Goal: Transaction & Acquisition: Purchase product/service

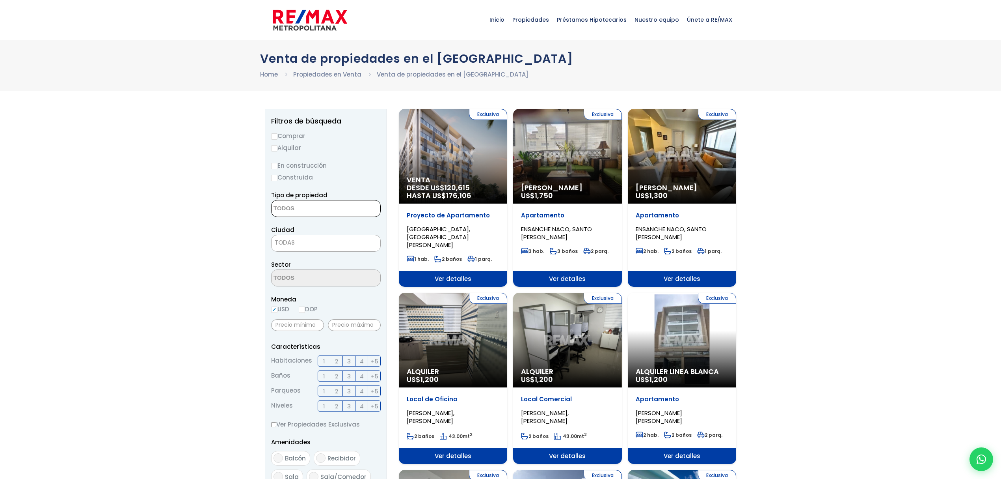
click at [303, 207] on textarea "Search" at bounding box center [310, 208] width 76 height 17
click at [304, 225] on li "APARTAMENTO" at bounding box center [326, 224] width 108 height 15
select select "apartment"
click at [305, 249] on span "TODAS" at bounding box center [326, 243] width 110 height 17
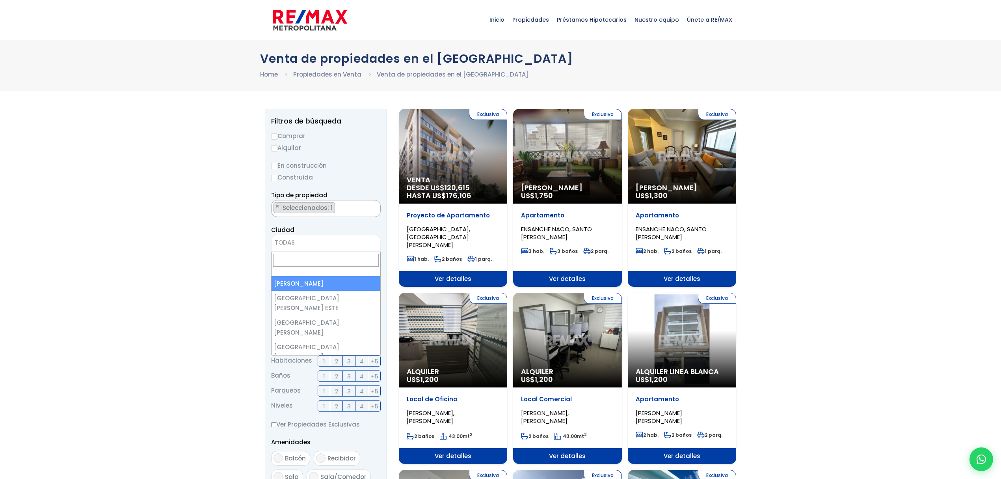
select select "1"
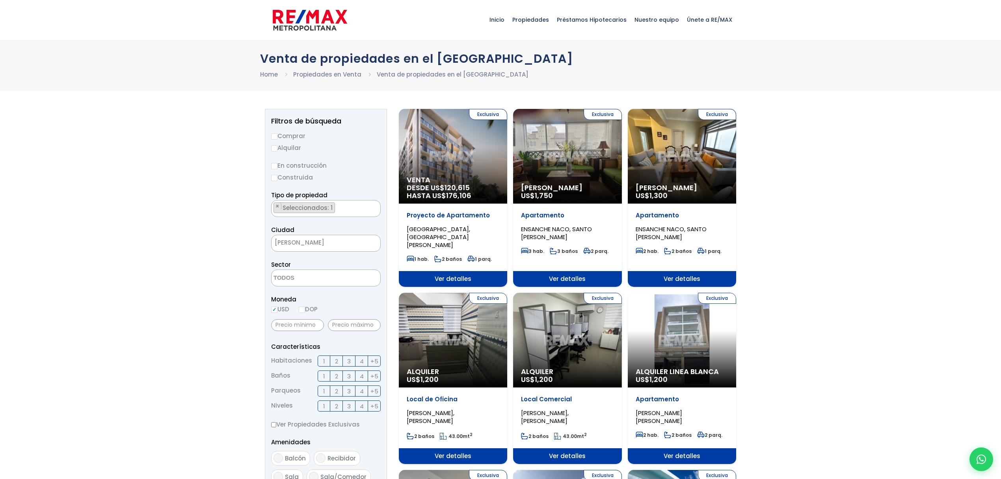
click at [362, 274] on span at bounding box center [326, 277] width 110 height 17
click at [337, 377] on li "Viejo Arroyo Hondo" at bounding box center [326, 384] width 108 height 15
select select "16301"
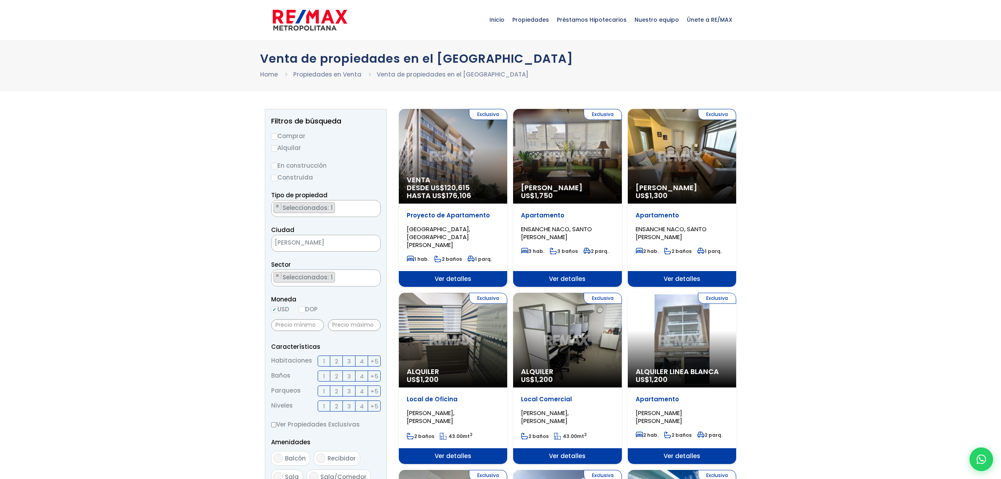
click at [334, 360] on label "2" at bounding box center [336, 360] width 13 height 11
click at [0, 0] on input "2" at bounding box center [0, 0] width 0 height 0
click at [335, 372] on span "2" at bounding box center [336, 376] width 3 height 10
click at [0, 0] on input "2" at bounding box center [0, 0] width 0 height 0
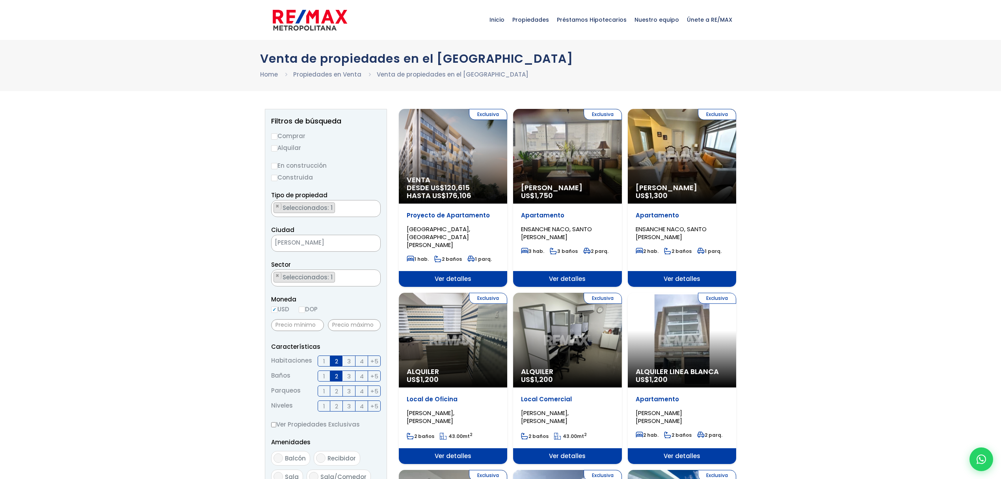
click at [335, 388] on span "2" at bounding box center [336, 391] width 3 height 10
click at [0, 0] on input "2" at bounding box center [0, 0] width 0 height 0
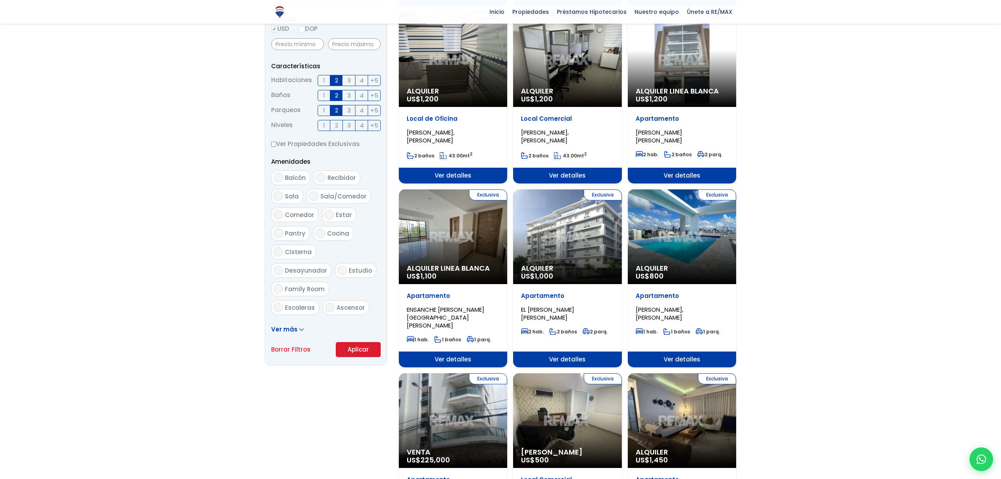
scroll to position [403, 0]
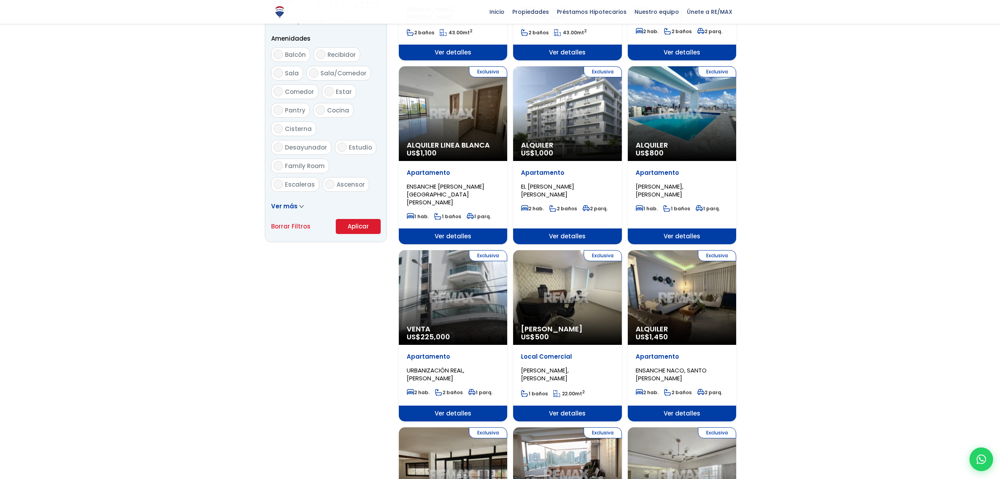
click at [364, 221] on button "Aplicar" at bounding box center [358, 226] width 45 height 15
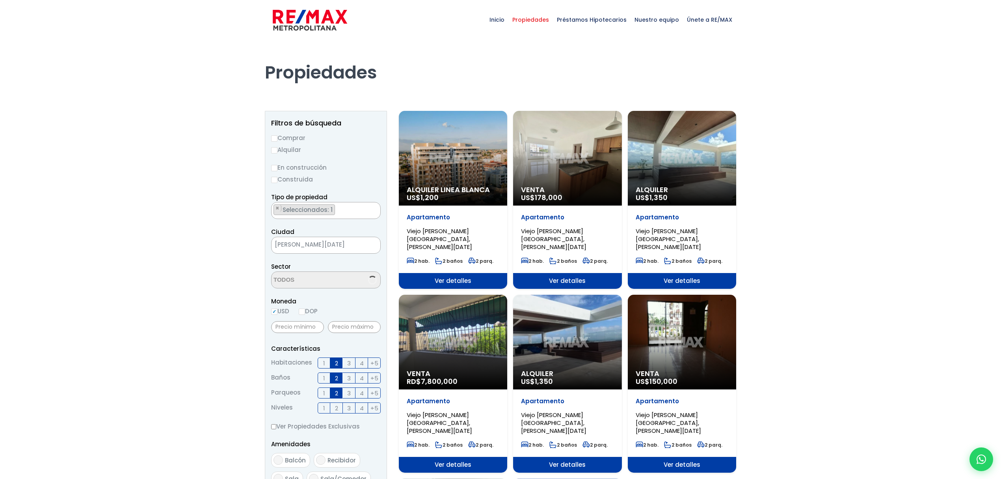
scroll to position [2172, 0]
select select "16301"
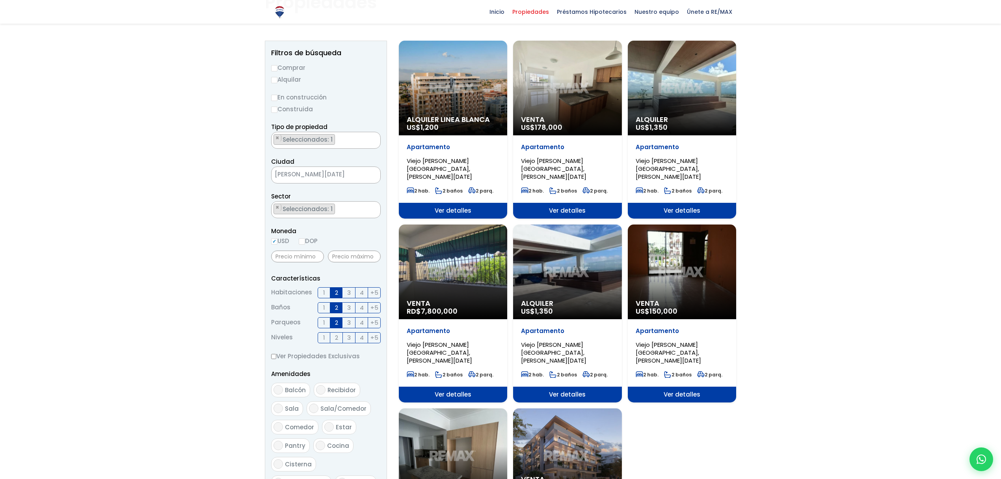
scroll to position [32, 0]
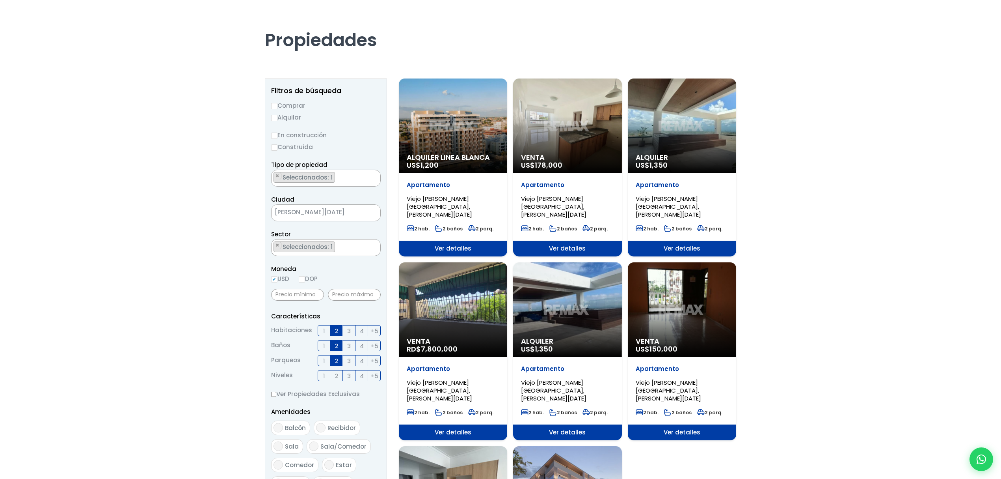
click at [274, 105] on input "Comprar" at bounding box center [274, 106] width 6 height 6
radio input "true"
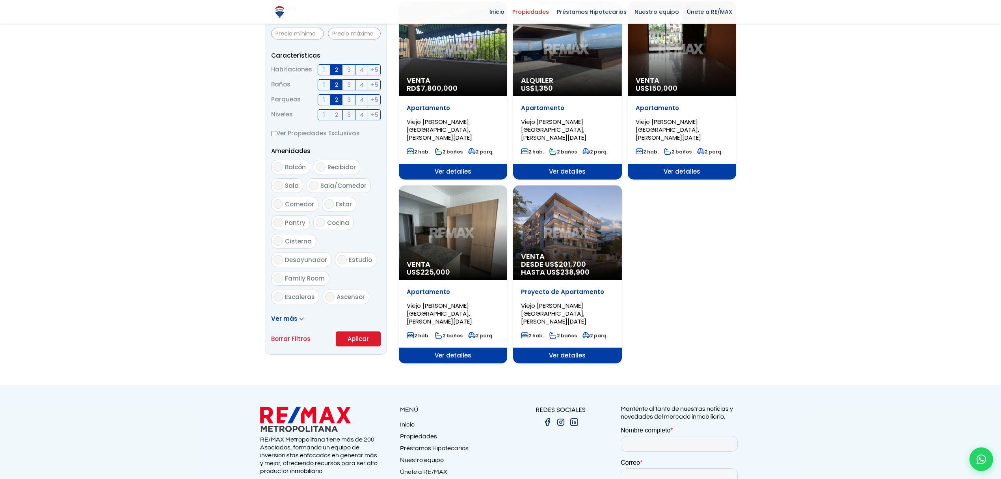
scroll to position [295, 0]
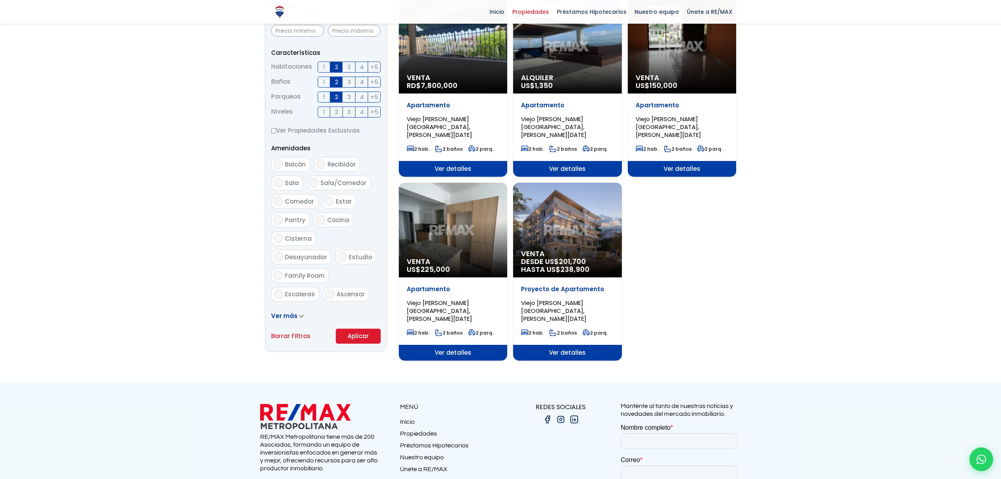
click at [362, 337] on button "Aplicar" at bounding box center [358, 335] width 45 height 15
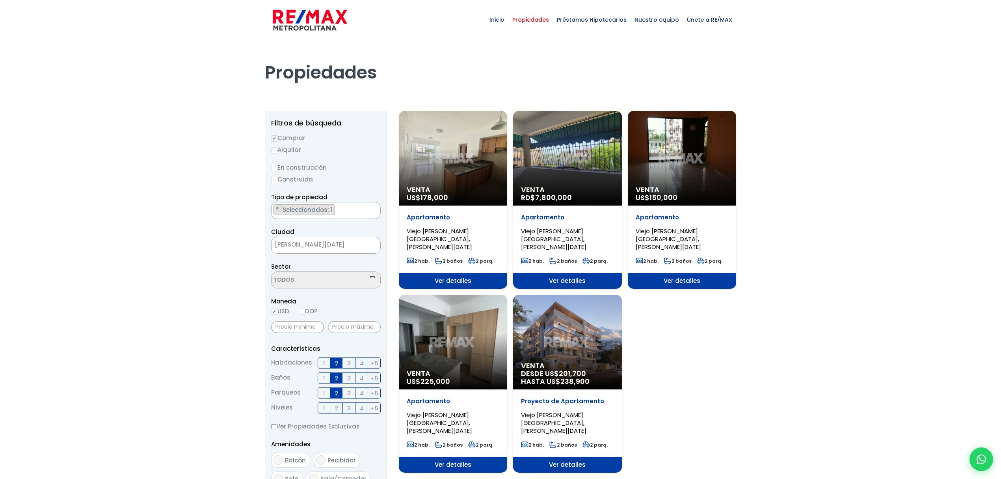
select select "16301"
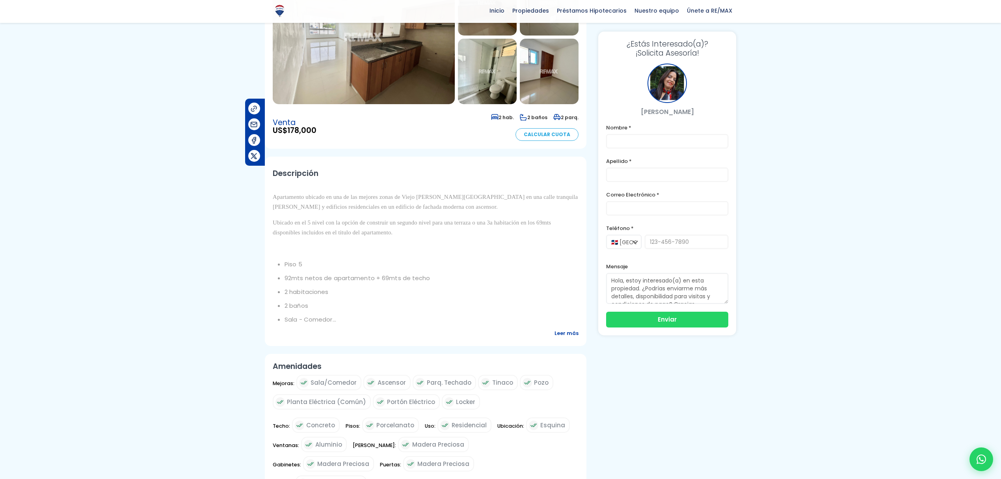
scroll to position [140, 0]
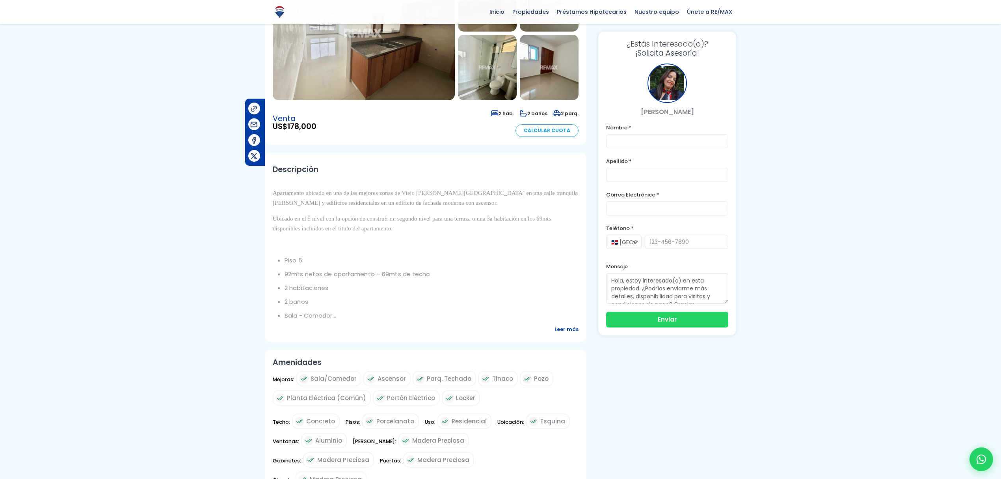
click at [573, 324] on span "Leer más" at bounding box center [567, 329] width 24 height 10
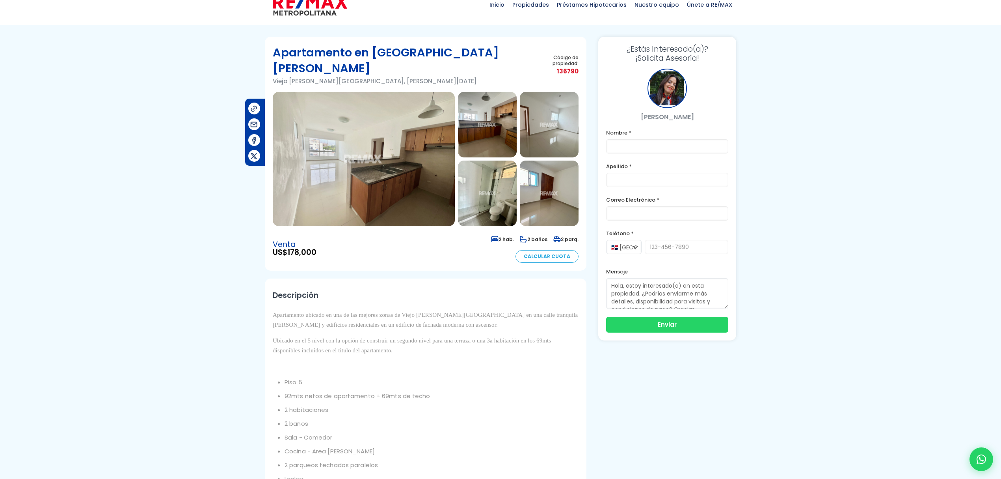
scroll to position [0, 0]
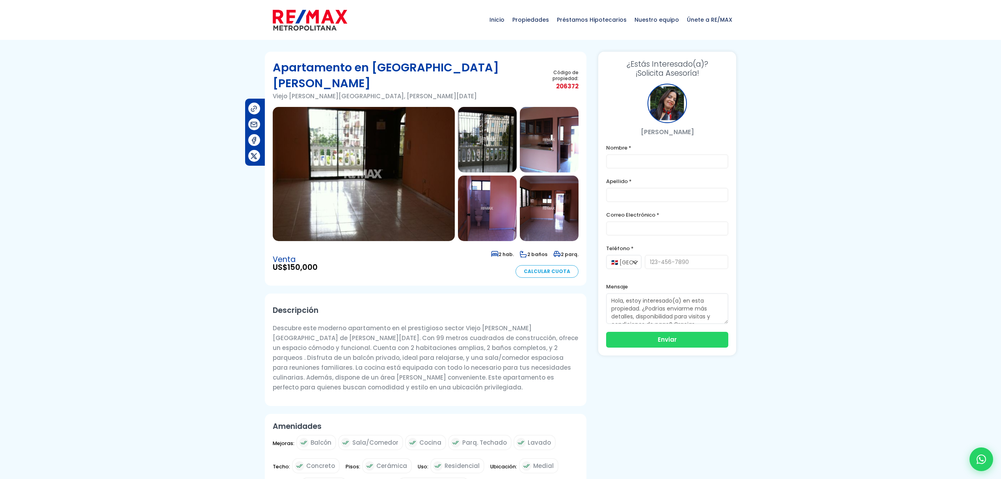
click at [343, 196] on img at bounding box center [364, 174] width 182 height 134
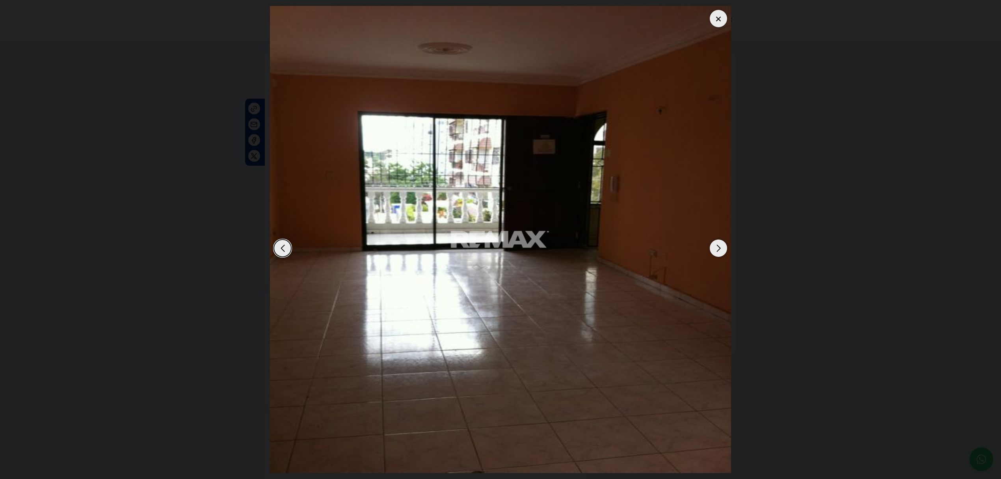
click at [720, 251] on div "Next slide" at bounding box center [718, 247] width 17 height 17
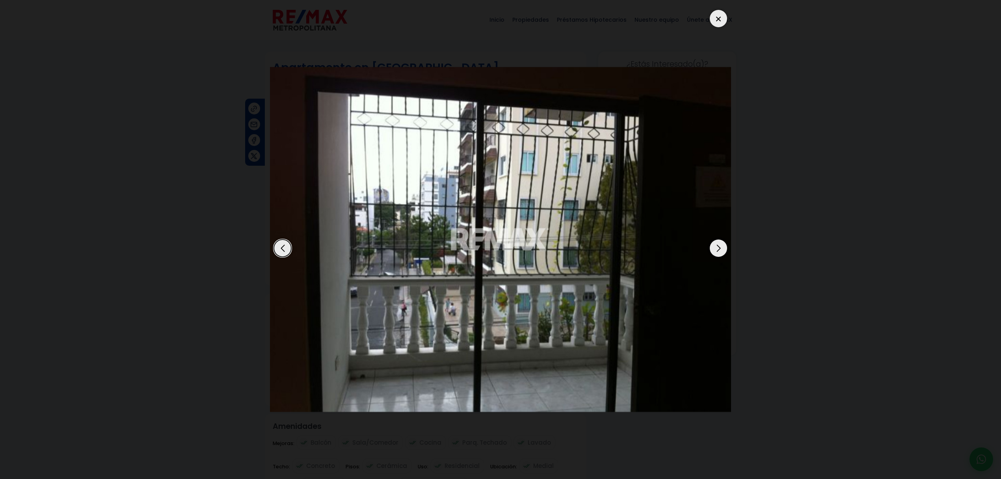
click at [720, 251] on div "Next slide" at bounding box center [718, 247] width 17 height 17
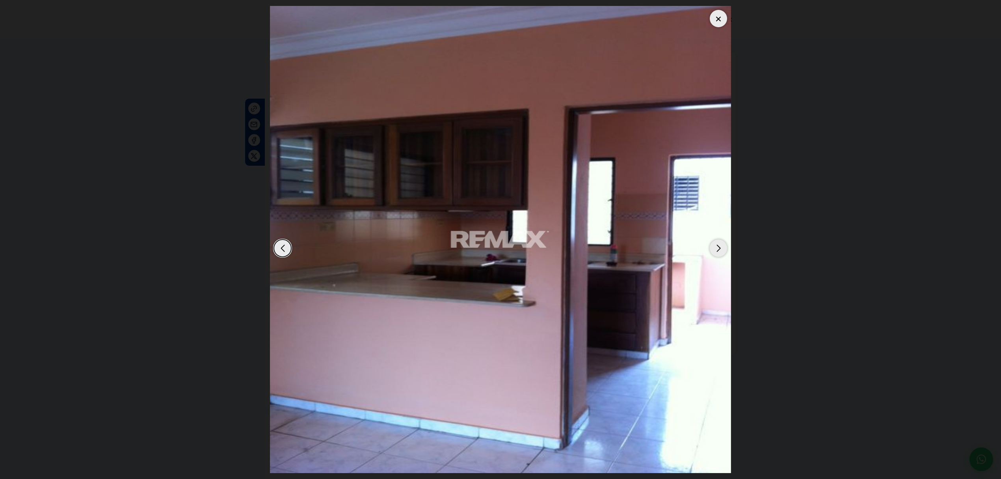
click at [720, 251] on div "Next slide" at bounding box center [718, 247] width 17 height 17
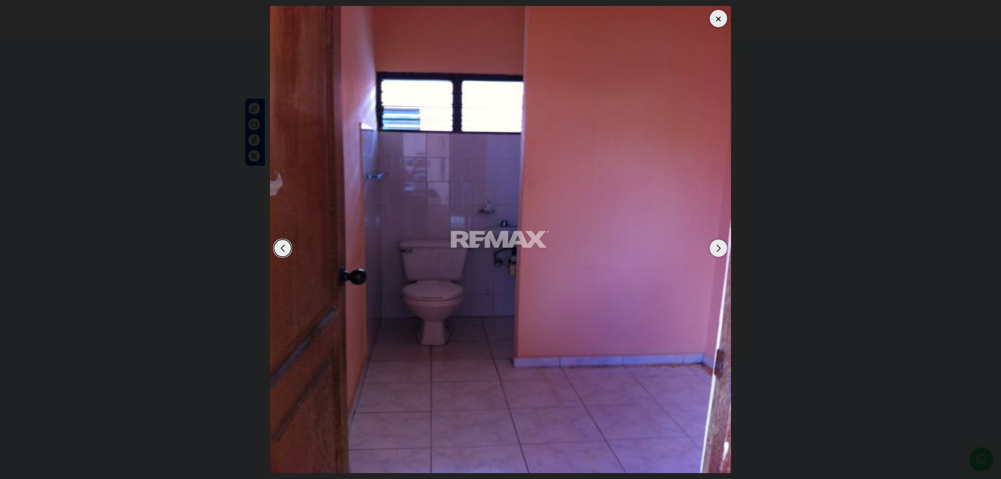
click at [720, 251] on div "Next slide" at bounding box center [718, 247] width 17 height 17
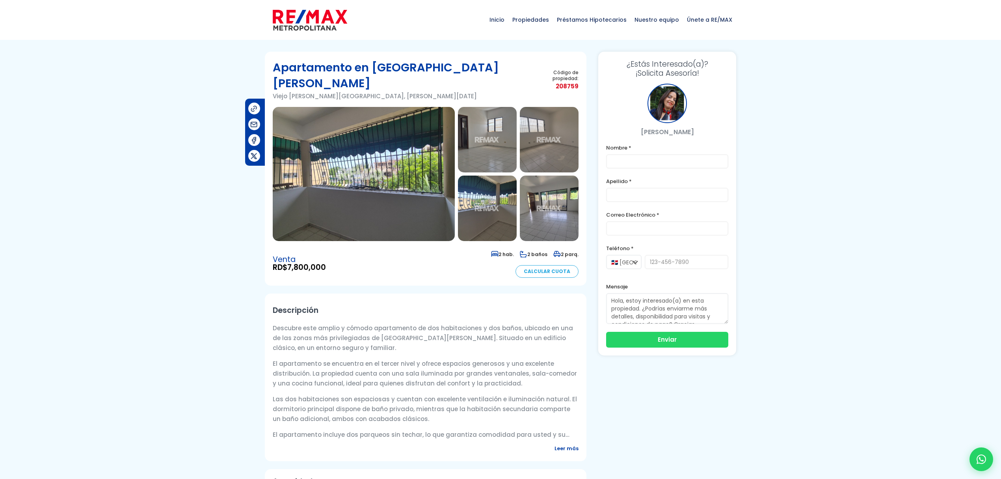
click at [422, 211] on img at bounding box center [364, 174] width 182 height 134
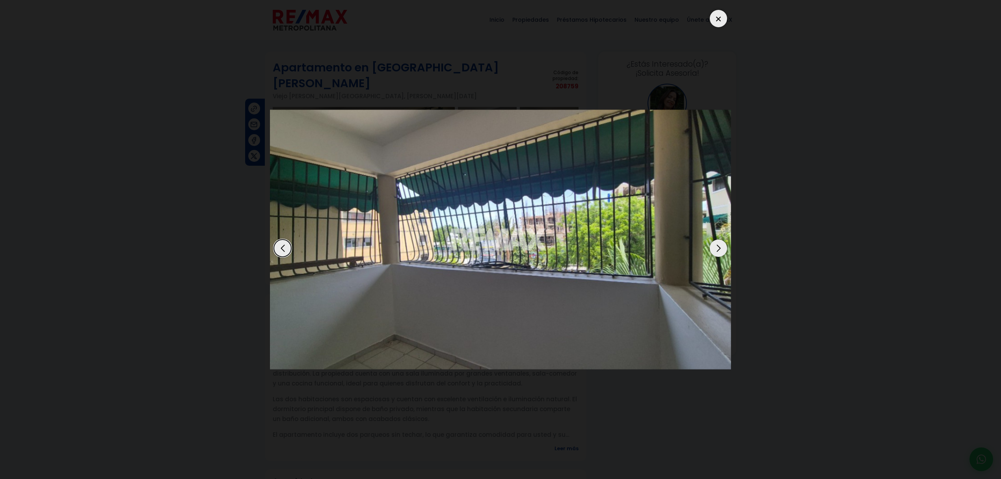
click at [721, 254] on div "Next slide" at bounding box center [718, 247] width 17 height 17
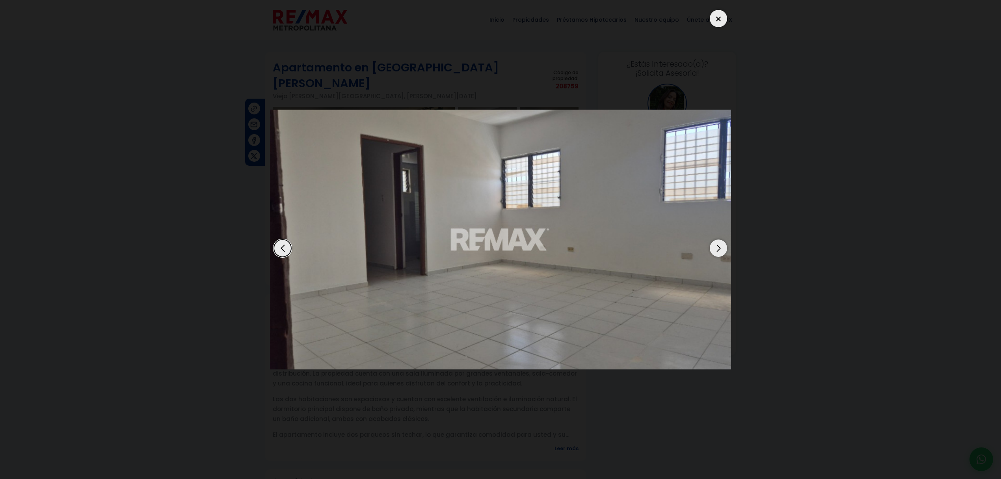
click at [721, 254] on div "Next slide" at bounding box center [718, 247] width 17 height 17
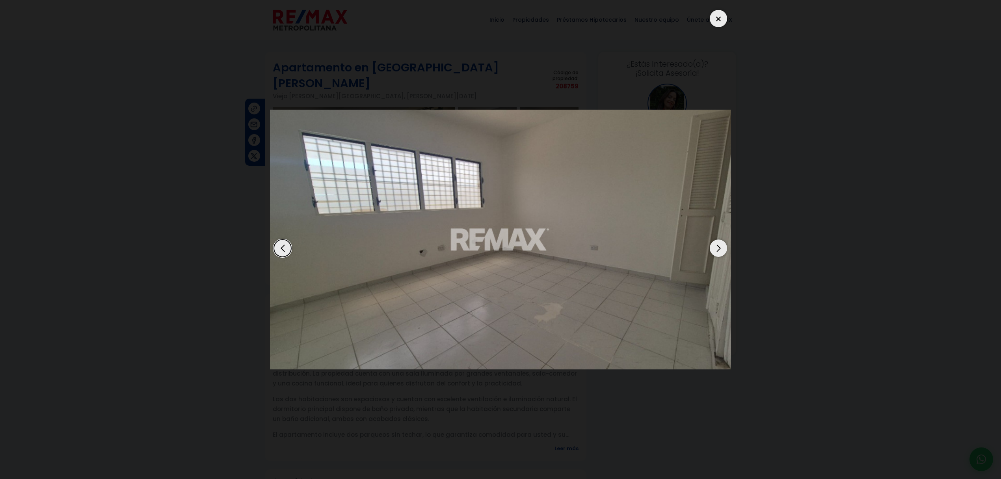
click at [721, 254] on div "Next slide" at bounding box center [718, 247] width 17 height 17
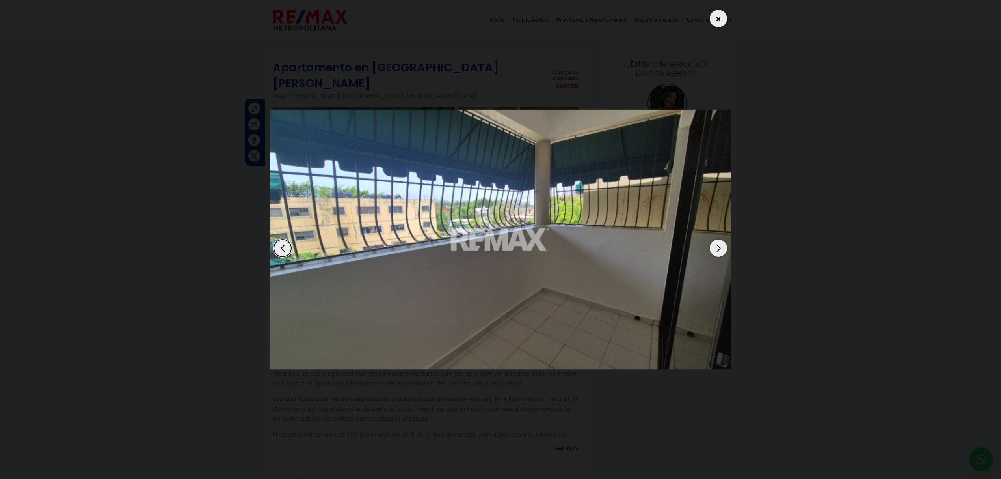
click at [721, 254] on div "Next slide" at bounding box center [718, 247] width 17 height 17
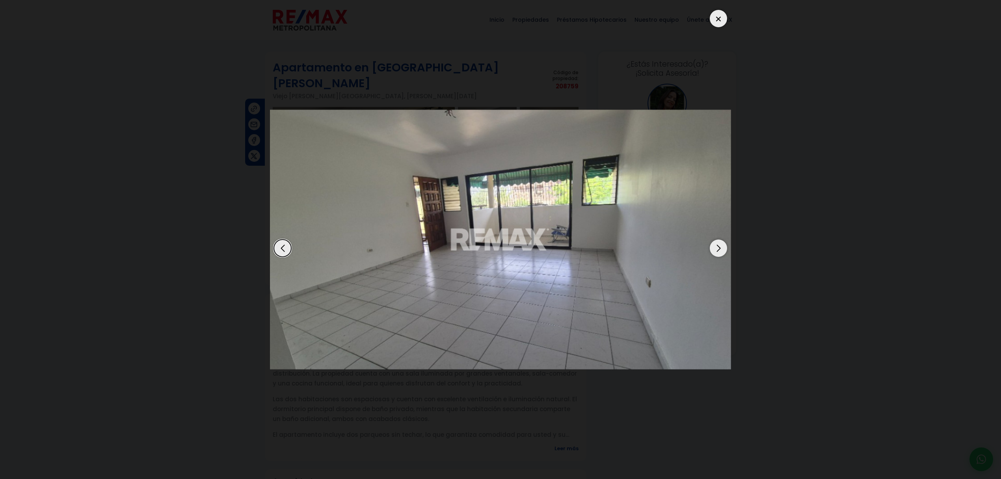
click at [721, 254] on div "Next slide" at bounding box center [718, 247] width 17 height 17
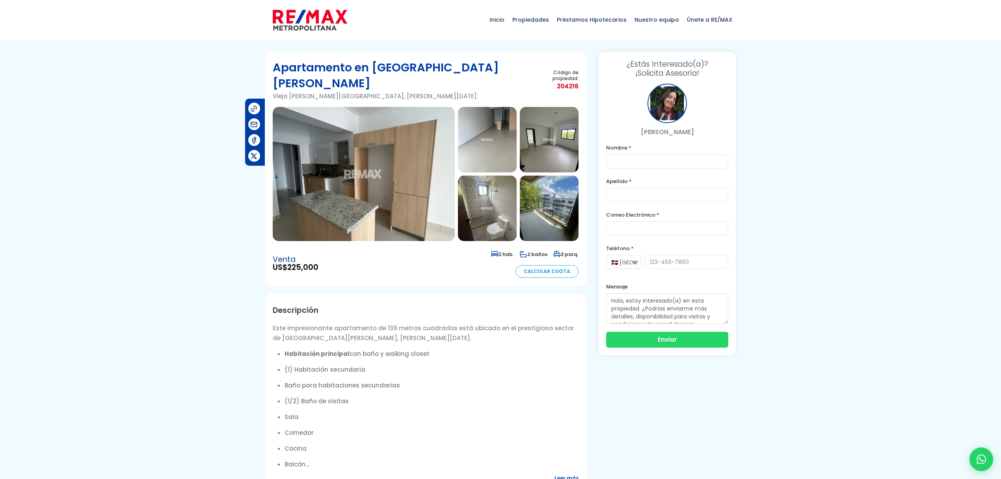
click at [418, 158] on img at bounding box center [364, 174] width 182 height 134
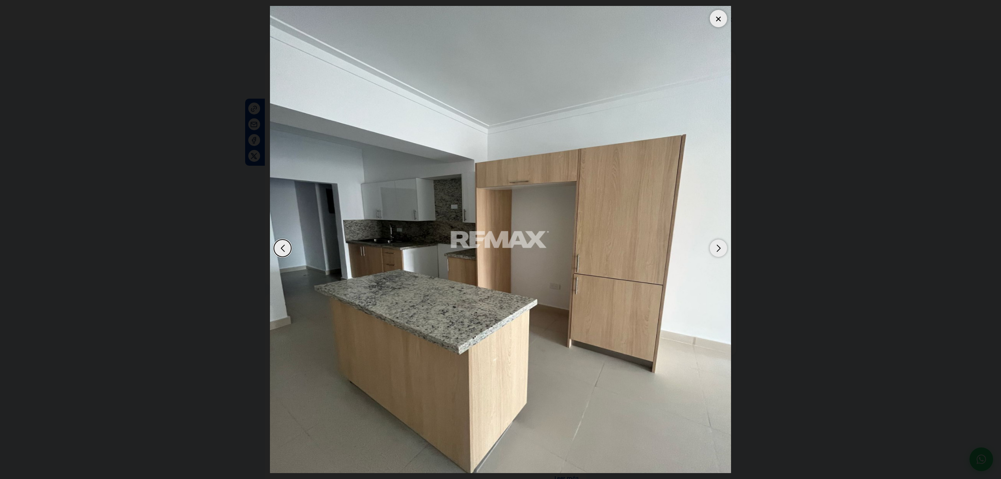
click at [727, 248] on img "1 / 12" at bounding box center [500, 239] width 461 height 467
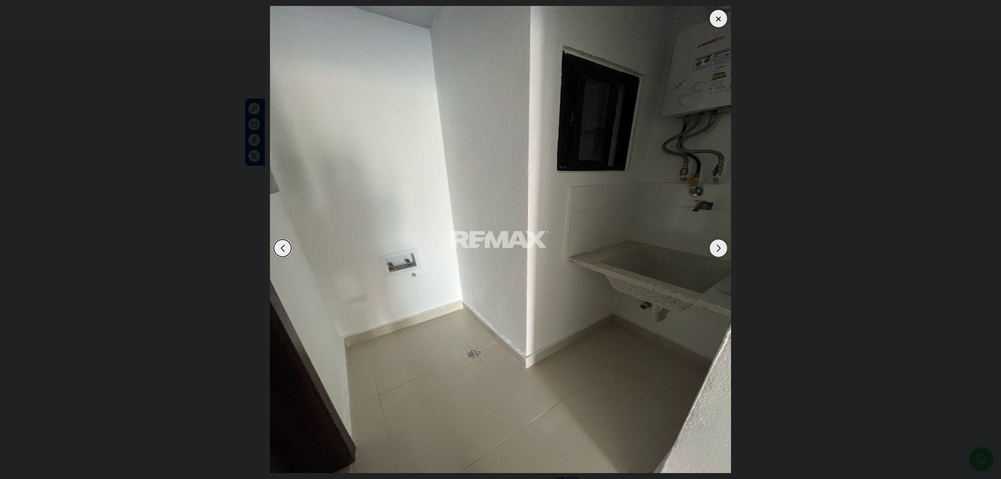
click at [727, 248] on img "12 / 12" at bounding box center [500, 239] width 461 height 467
click at [718, 246] on div "Next slide" at bounding box center [718, 247] width 17 height 17
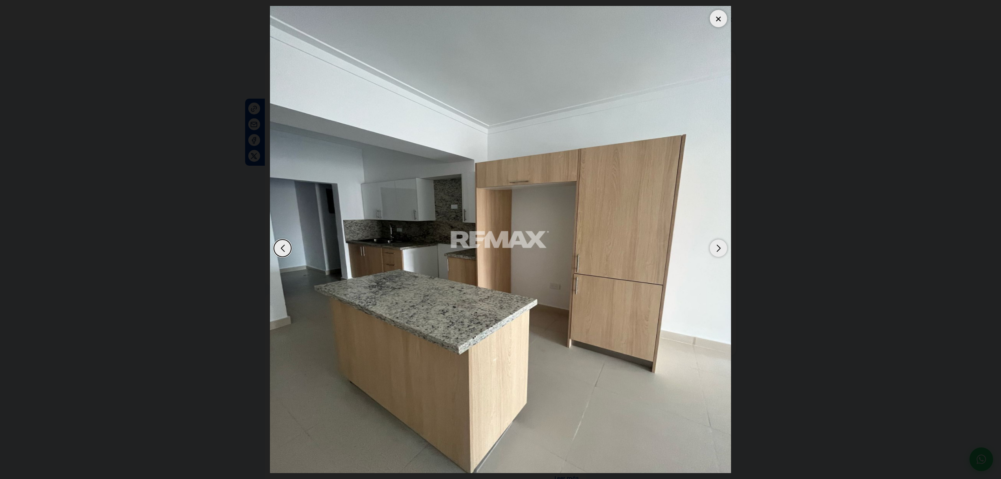
click at [718, 248] on div "Next slide" at bounding box center [718, 247] width 17 height 17
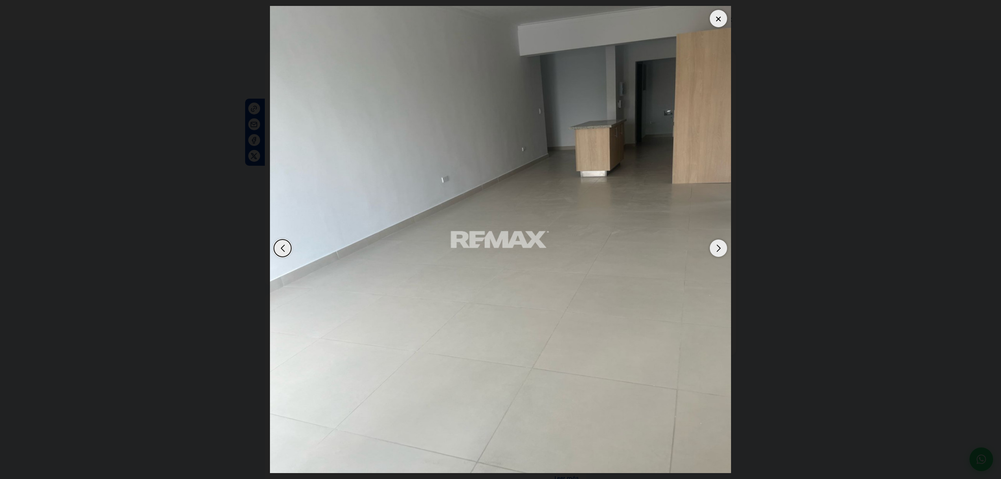
click at [718, 248] on div "Next slide" at bounding box center [718, 247] width 17 height 17
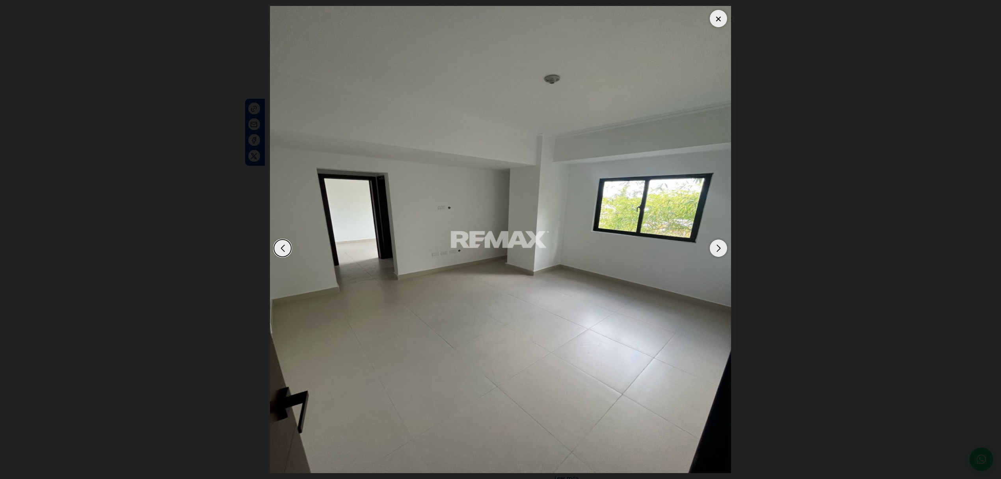
click at [718, 248] on div "Next slide" at bounding box center [718, 247] width 17 height 17
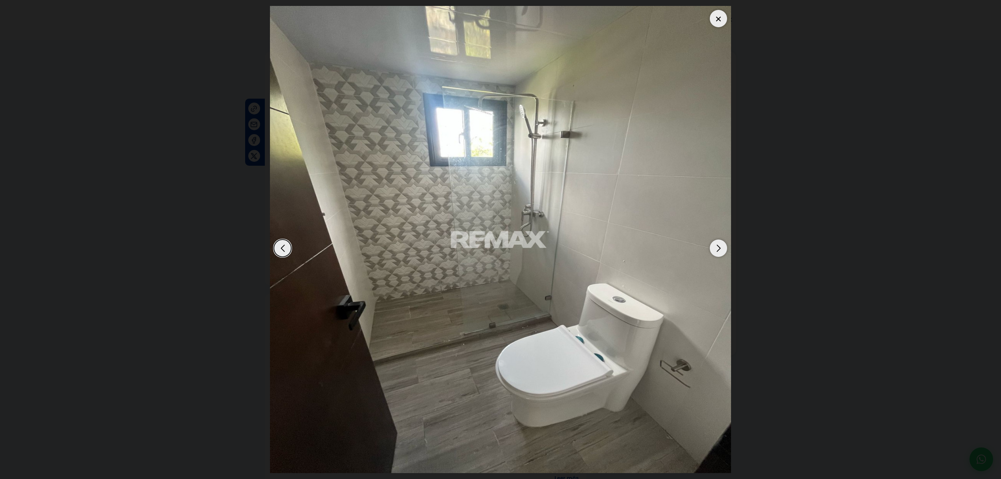
click at [718, 248] on div "Next slide" at bounding box center [718, 247] width 17 height 17
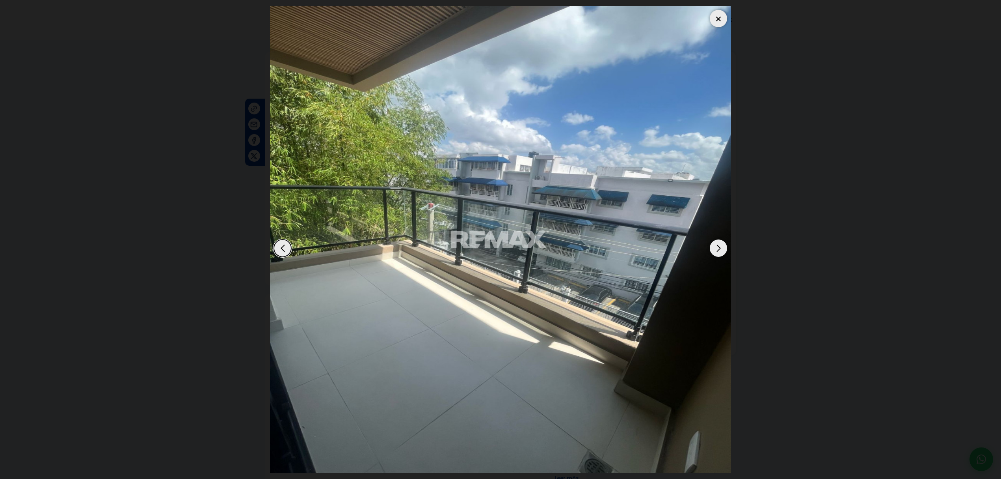
click at [718, 248] on div "Next slide" at bounding box center [718, 247] width 17 height 17
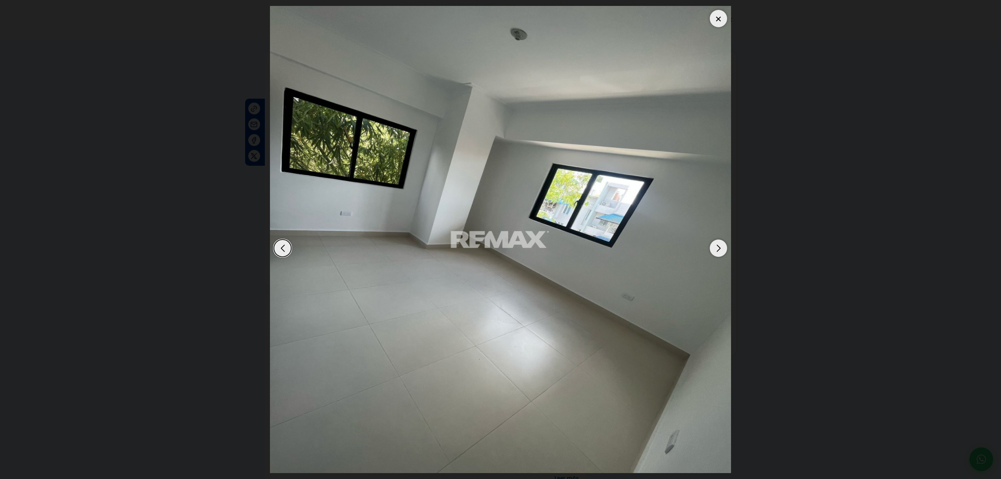
click at [718, 248] on div "Next slide" at bounding box center [718, 247] width 17 height 17
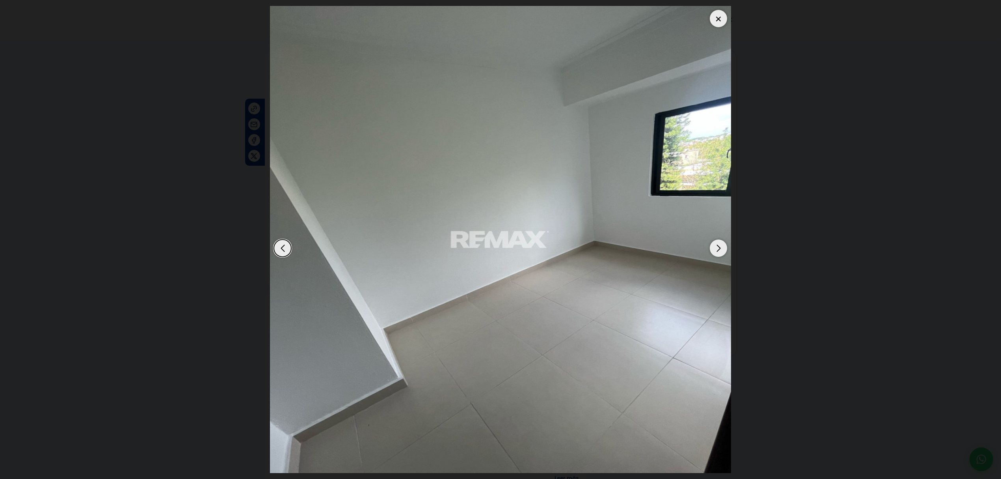
click at [718, 248] on div "Next slide" at bounding box center [718, 247] width 17 height 17
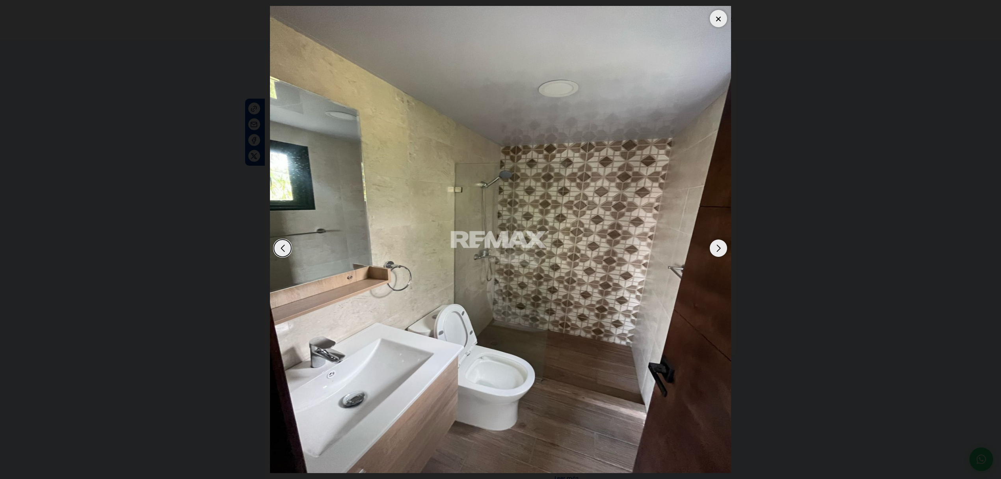
click at [718, 248] on div "Next slide" at bounding box center [718, 247] width 17 height 17
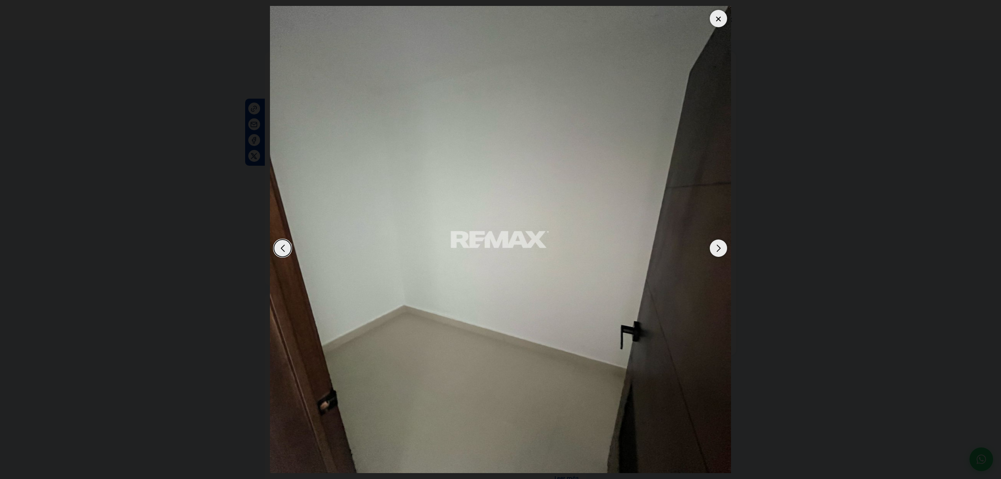
click at [718, 248] on div "Next slide" at bounding box center [718, 247] width 17 height 17
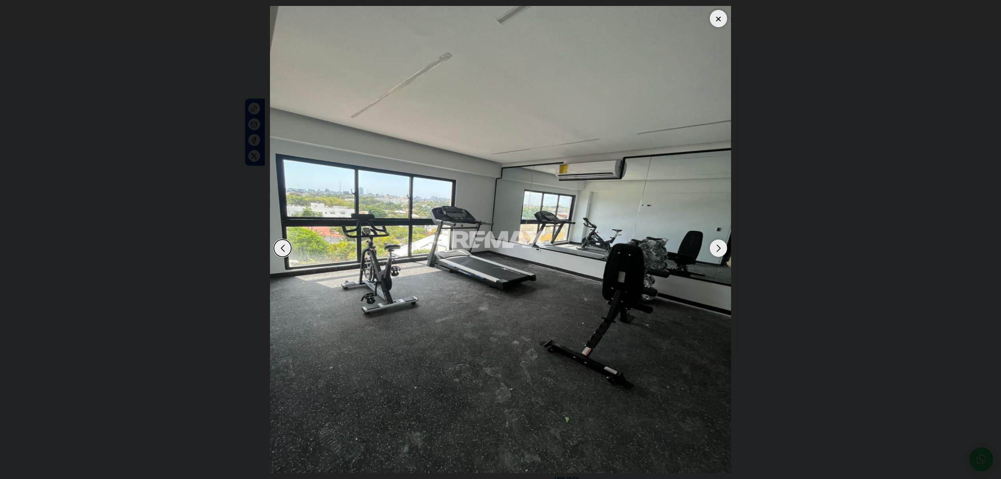
click at [718, 248] on div "Next slide" at bounding box center [718, 247] width 17 height 17
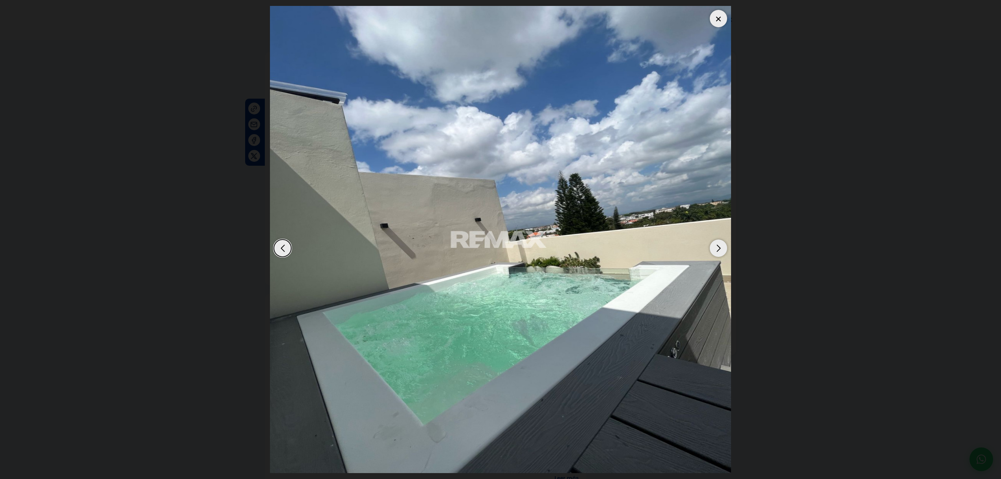
click at [718, 248] on div "Next slide" at bounding box center [718, 247] width 17 height 17
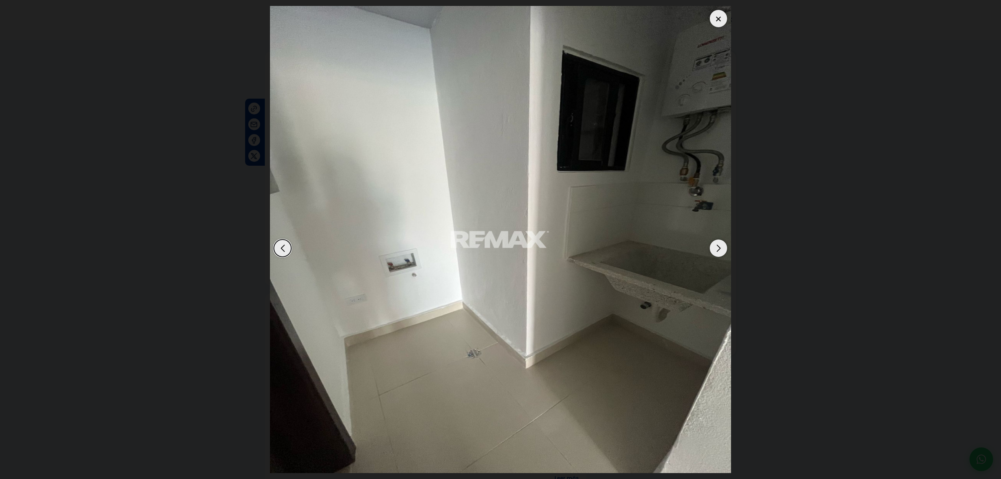
click at [718, 248] on div "Next slide" at bounding box center [718, 247] width 17 height 17
